Goal: Ask a question: Seek information or help from site administrators or community

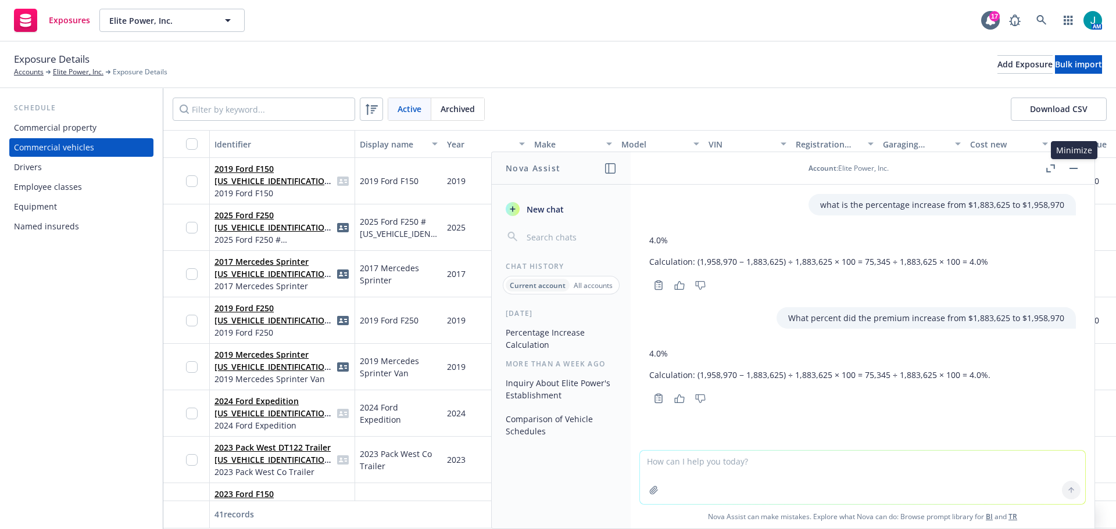
click at [1078, 169] on button "button" at bounding box center [1074, 169] width 14 height 14
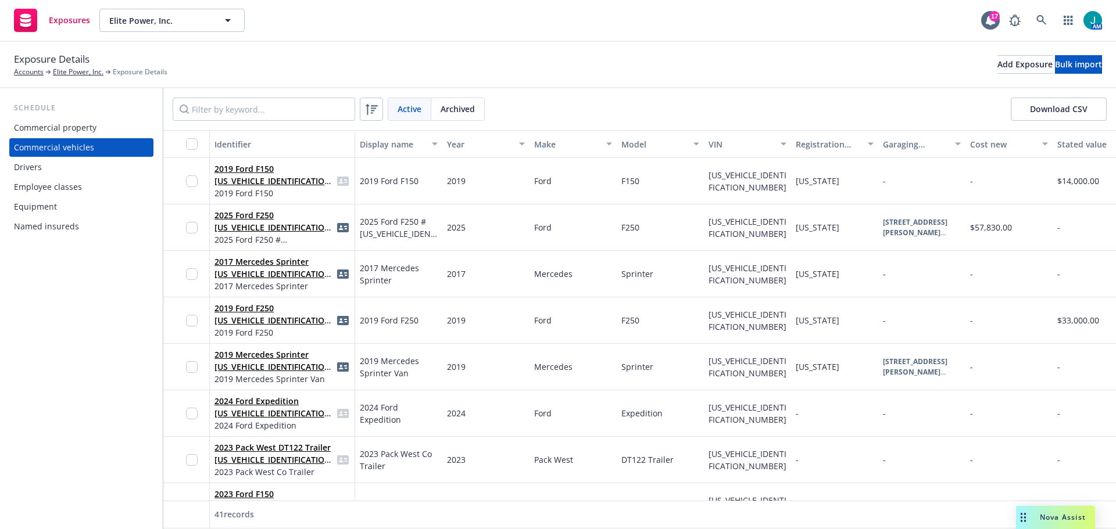
click at [1068, 516] on span "Nova Assist" at bounding box center [1063, 518] width 46 height 10
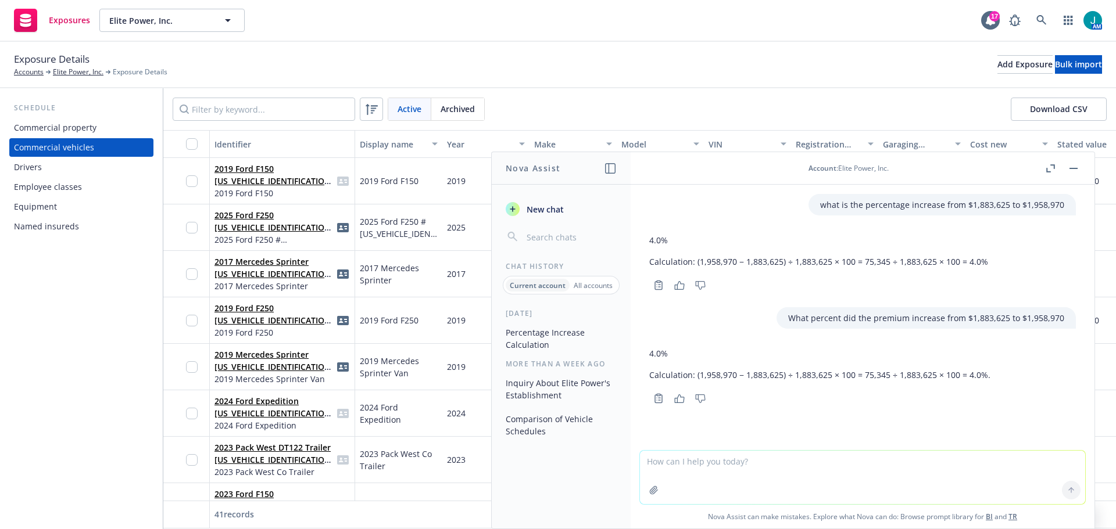
click at [668, 460] on textarea at bounding box center [862, 477] width 445 height 53
type textarea "What is the rate for a builders risk policy limit of $7,000,000 and premium of …"
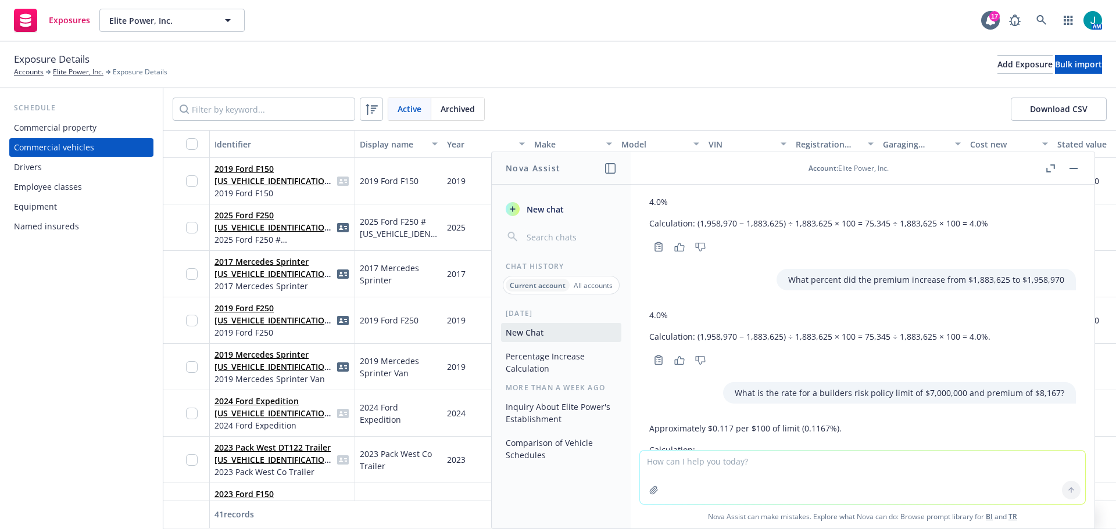
scroll to position [141, 0]
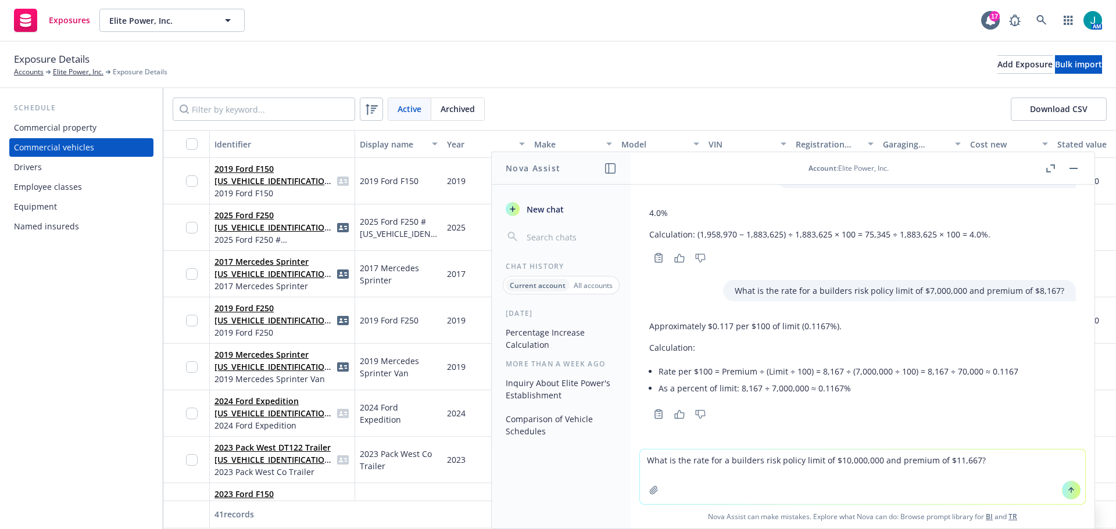
type textarea "What is the rate for a builders risk policy limit of $10,000,000 and premium of…"
click at [1067, 491] on icon at bounding box center [1071, 490] width 8 height 8
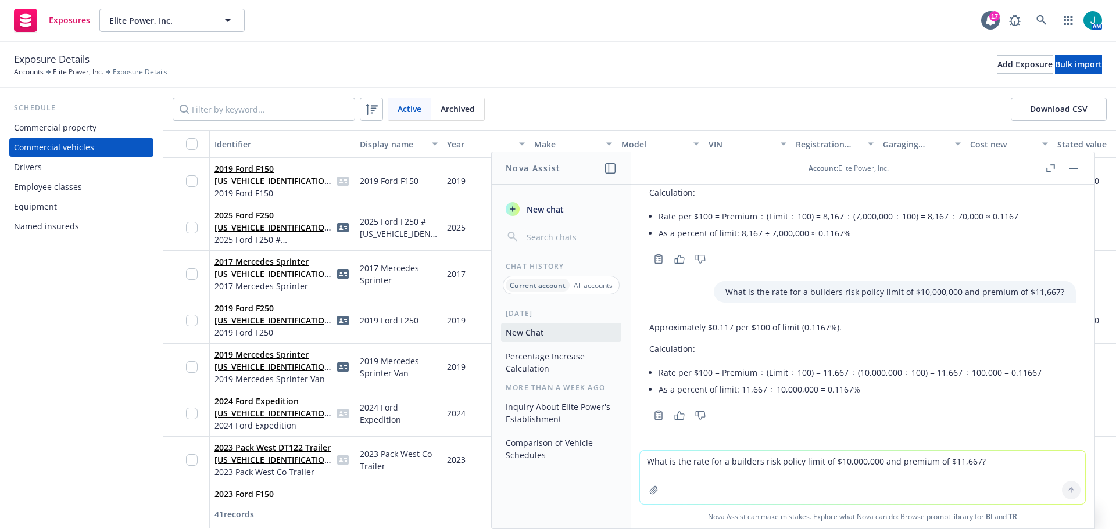
scroll to position [297, 0]
click at [1074, 169] on button "button" at bounding box center [1074, 169] width 14 height 14
